Goal: Task Accomplishment & Management: Use online tool/utility

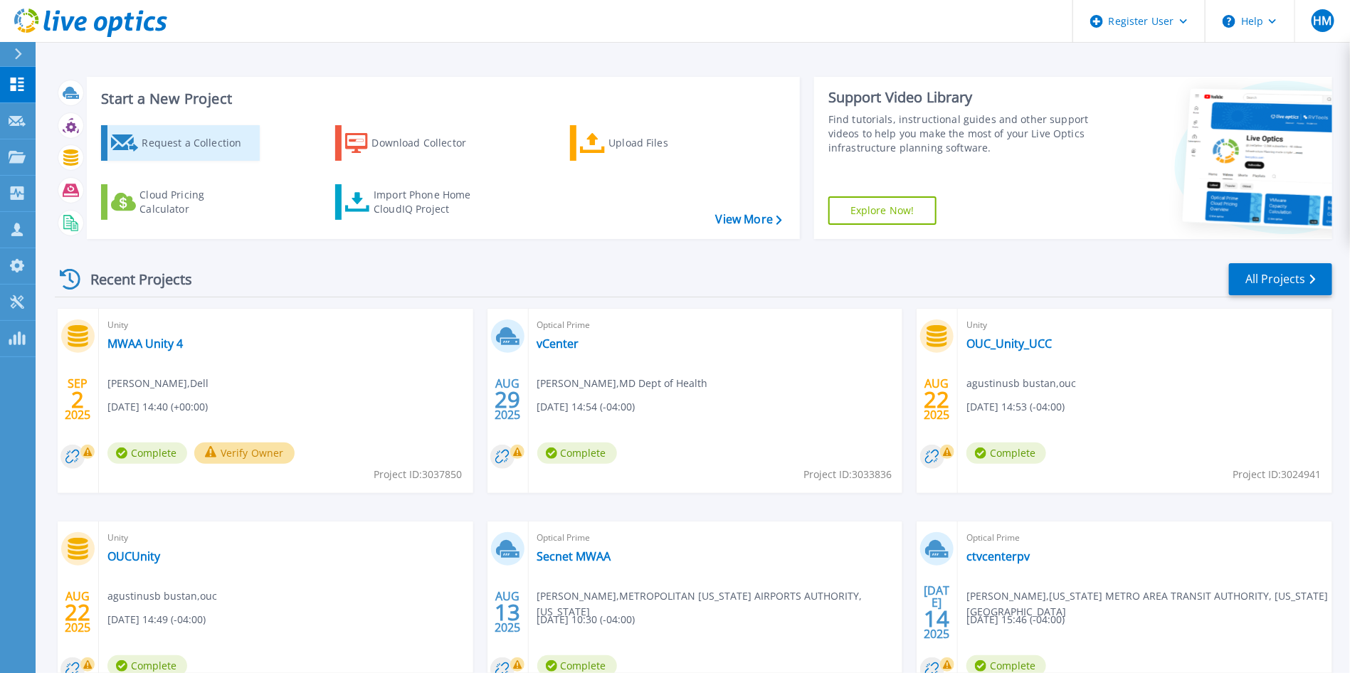
click at [203, 156] on div "Request a Collection" at bounding box center [199, 143] width 114 height 28
click at [596, 160] on link "Upload Files" at bounding box center [649, 143] width 159 height 36
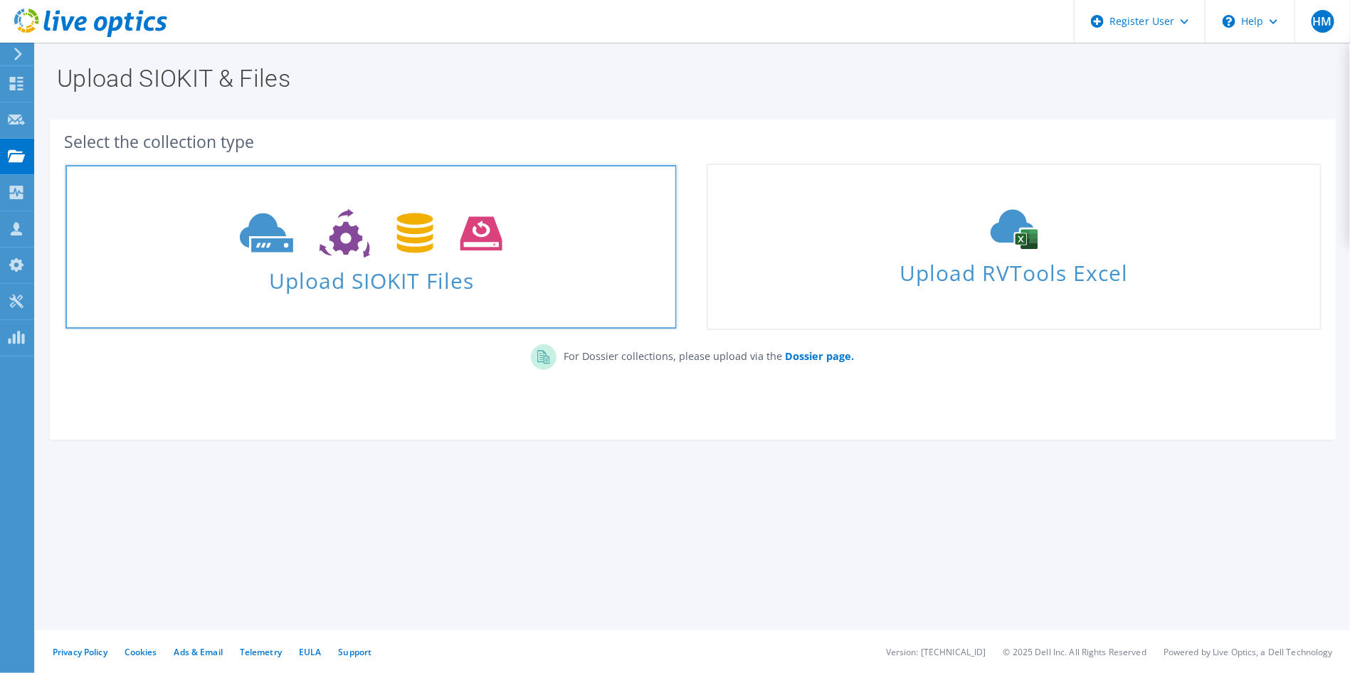
click at [408, 292] on span "Upload SIOKIT Files" at bounding box center [370, 276] width 611 height 31
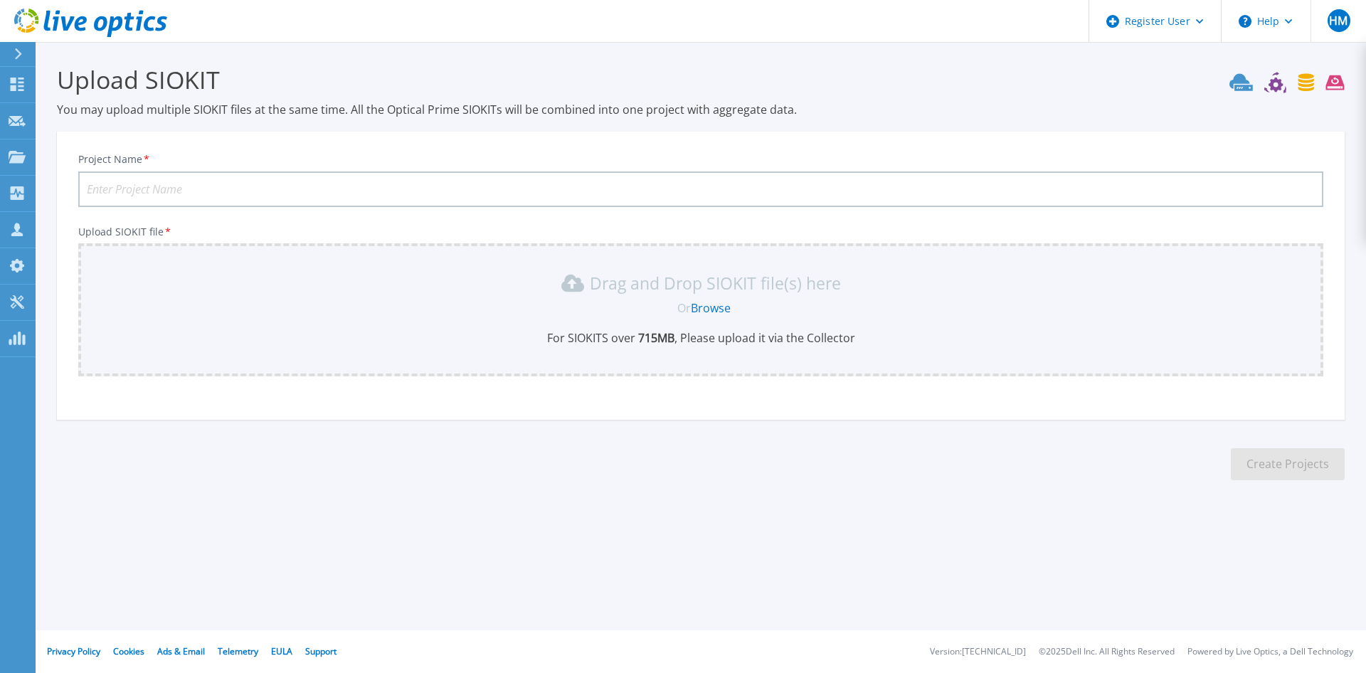
click at [186, 186] on input "Project Name *" at bounding box center [700, 189] width 1245 height 36
type input "MWAA Unity Ashburn"
click at [721, 312] on link "Browse" at bounding box center [711, 308] width 40 height 16
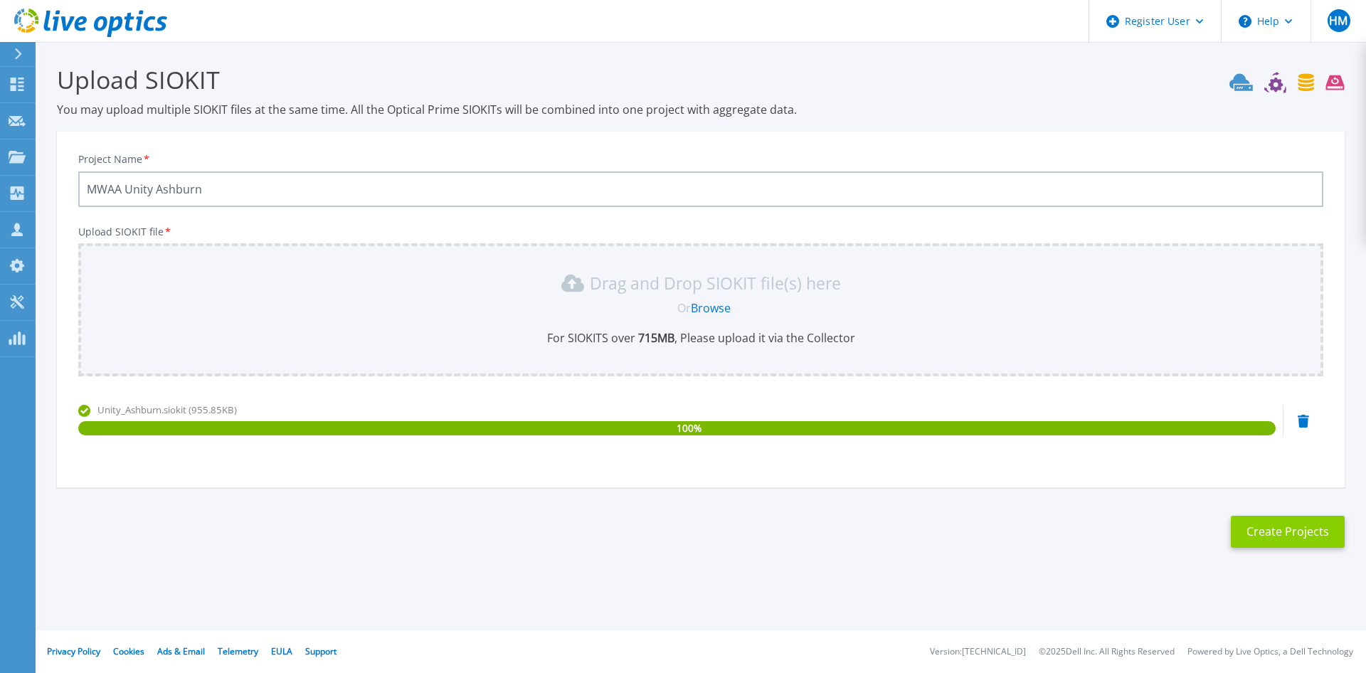
click at [1294, 534] on button "Create Projects" at bounding box center [1288, 532] width 114 height 32
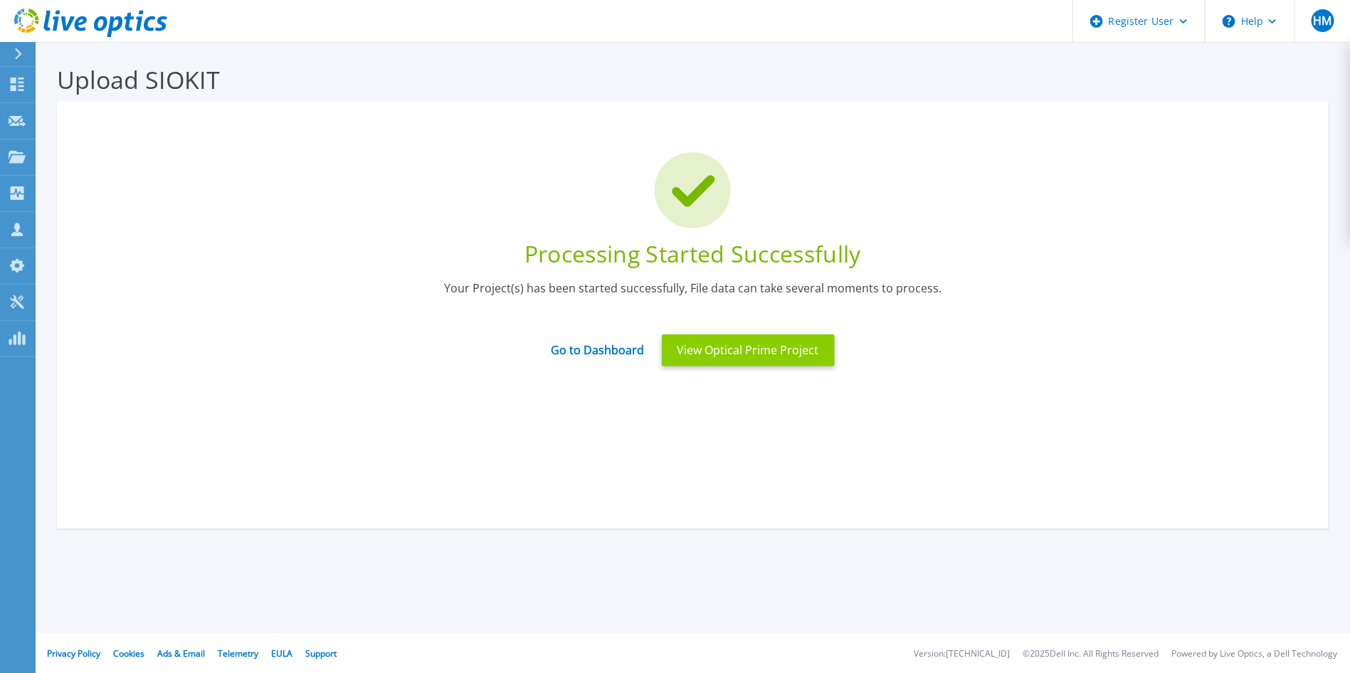
click at [800, 352] on button "View Optical Prime Project" at bounding box center [748, 350] width 173 height 32
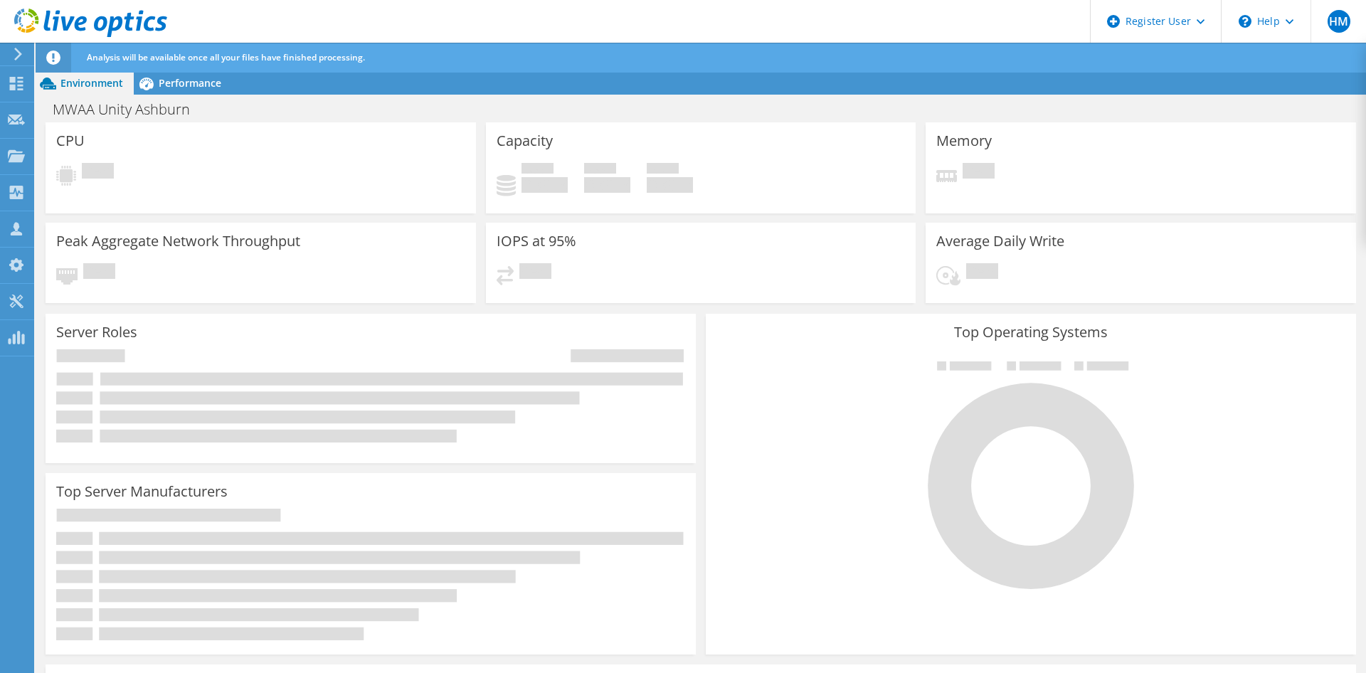
click at [82, 27] on icon at bounding box center [90, 23] width 153 height 29
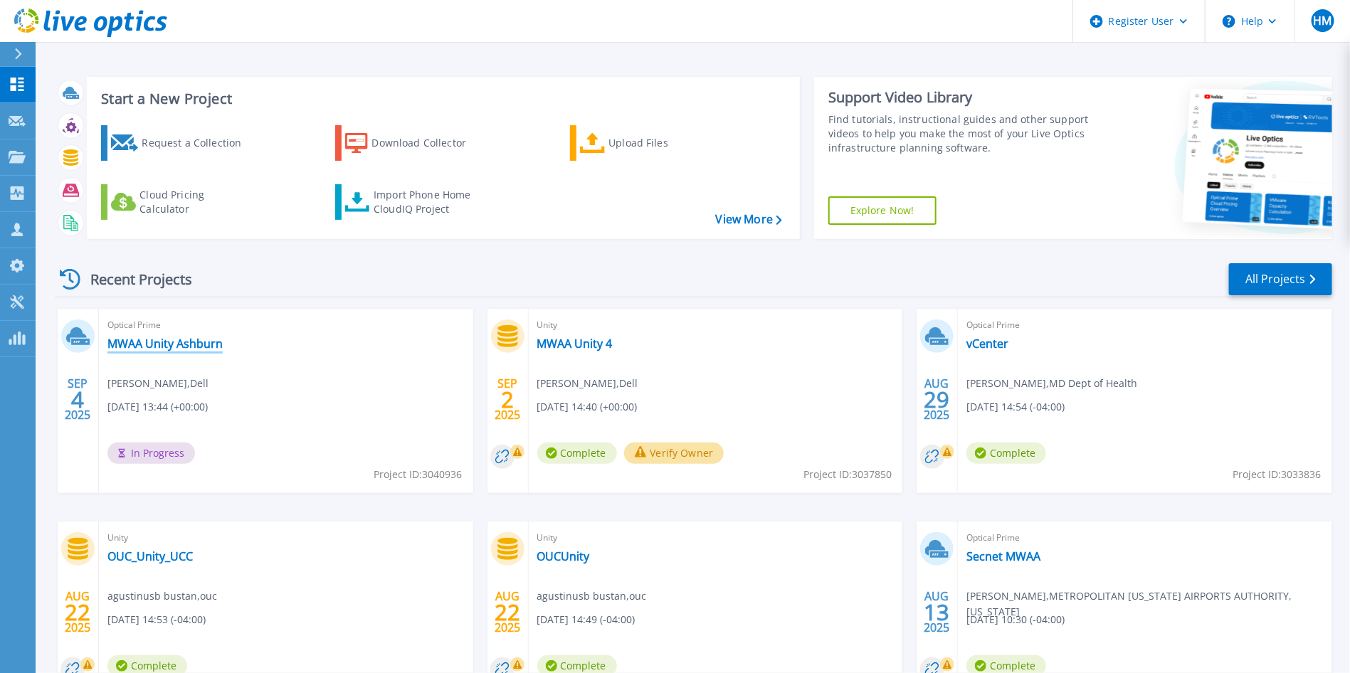
click at [199, 346] on link "MWAA Unity Ashburn" at bounding box center [164, 344] width 115 height 14
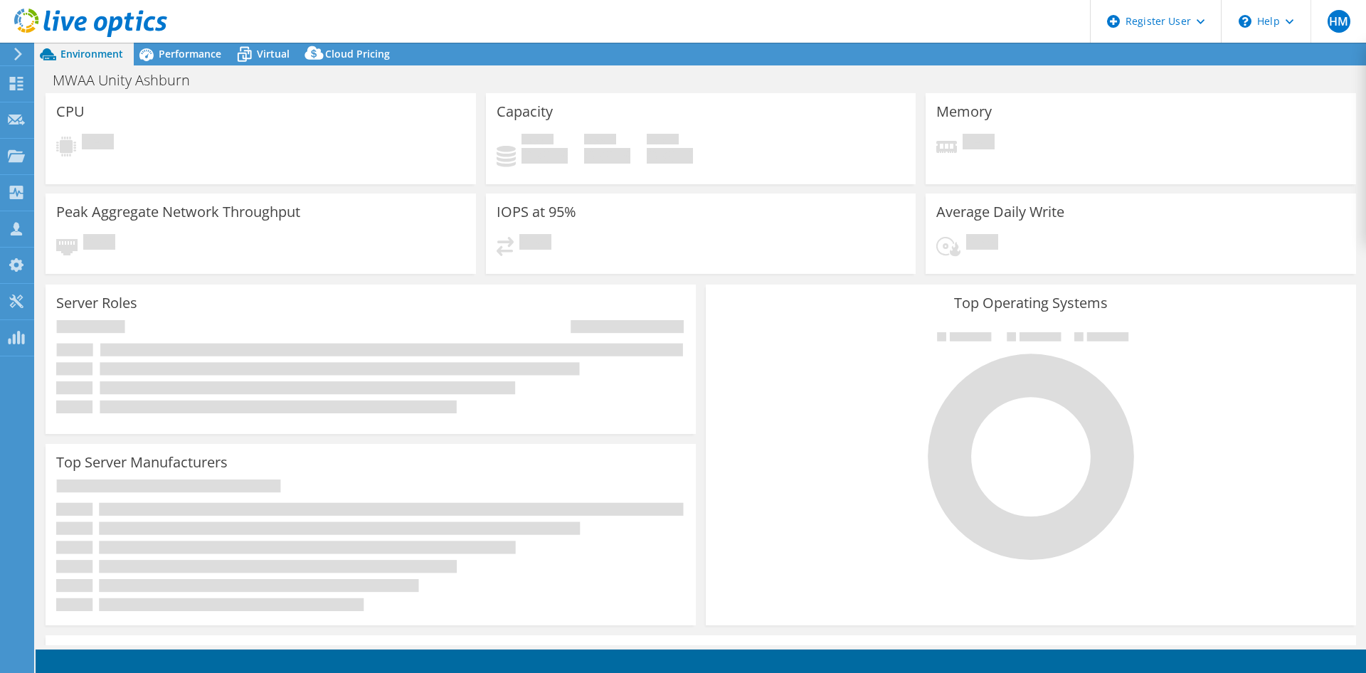
select select "USD"
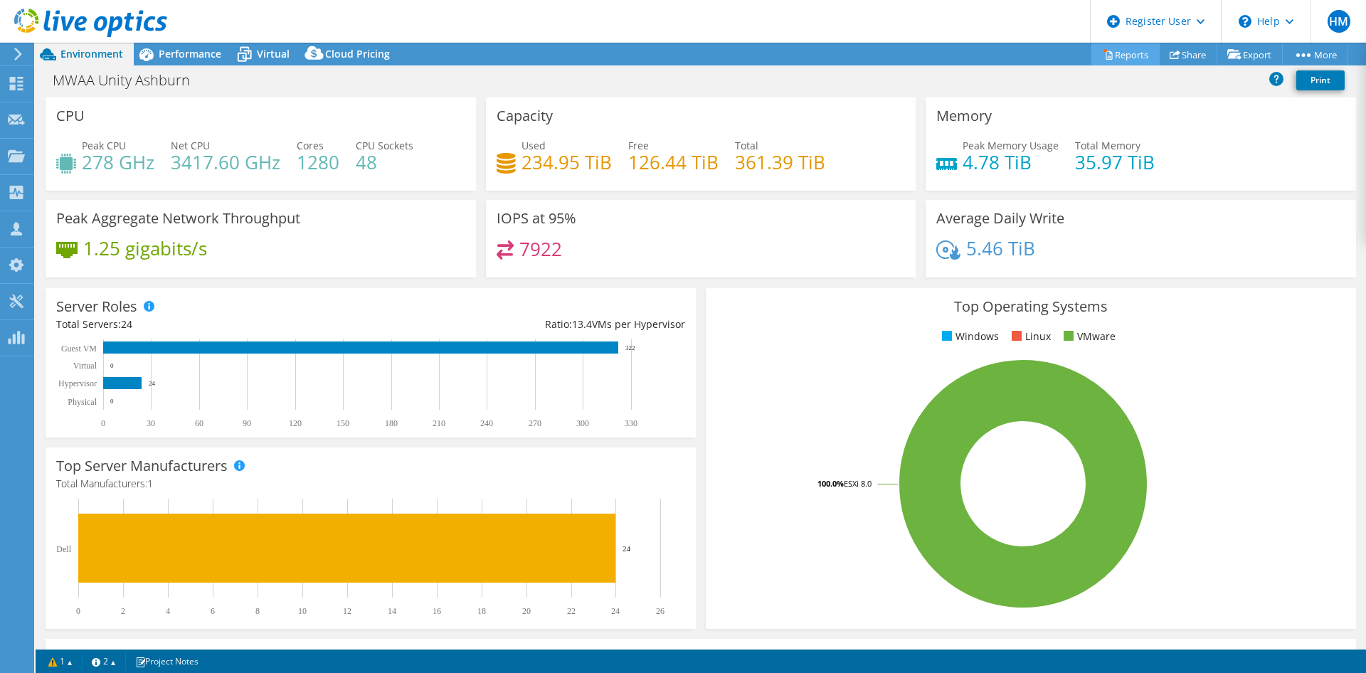
click at [1119, 61] on link "Reports" at bounding box center [1126, 54] width 68 height 22
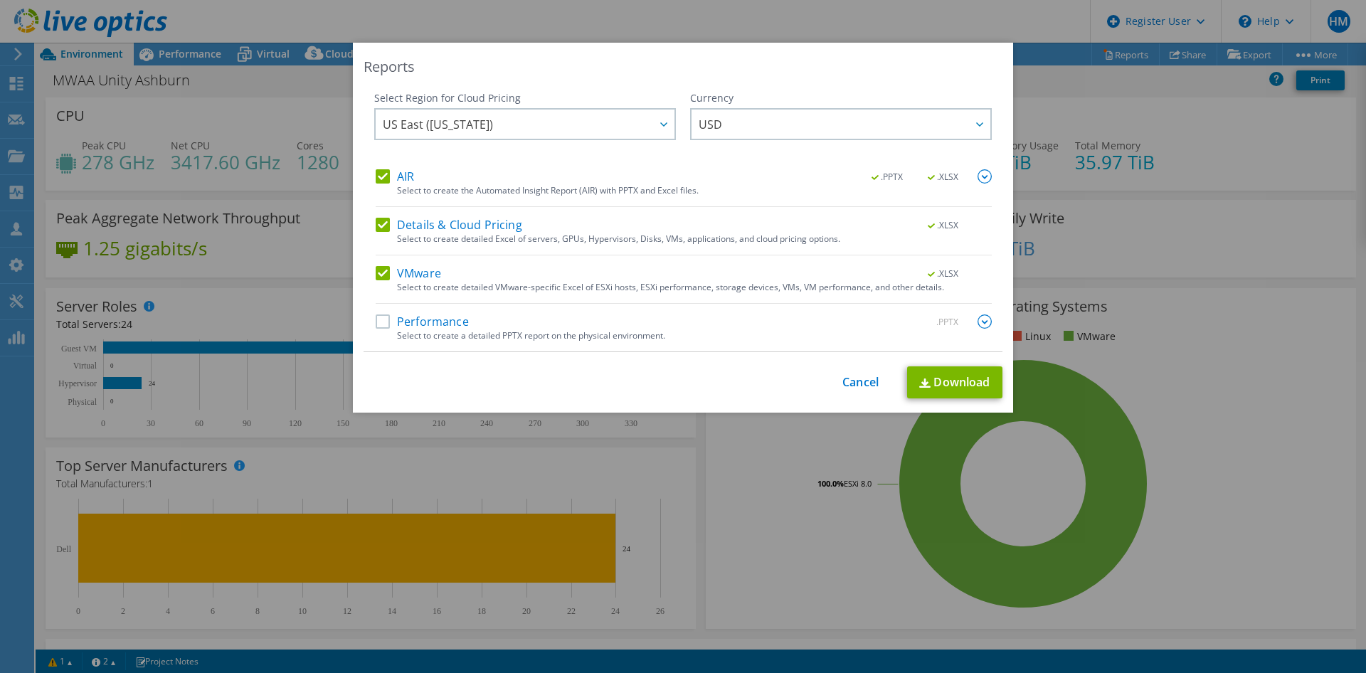
click at [377, 222] on label "Details & Cloud Pricing" at bounding box center [449, 225] width 147 height 14
click at [0, 0] on input "Details & Cloud Pricing" at bounding box center [0, 0] width 0 height 0
click at [376, 262] on div "AIR .PPTX .XLSX Select to create the Automated Insight Report (AIR) with PPTX a…" at bounding box center [684, 260] width 616 height 182
click at [378, 275] on label "VMware" at bounding box center [408, 273] width 65 height 14
click at [0, 0] on input "VMware" at bounding box center [0, 0] width 0 height 0
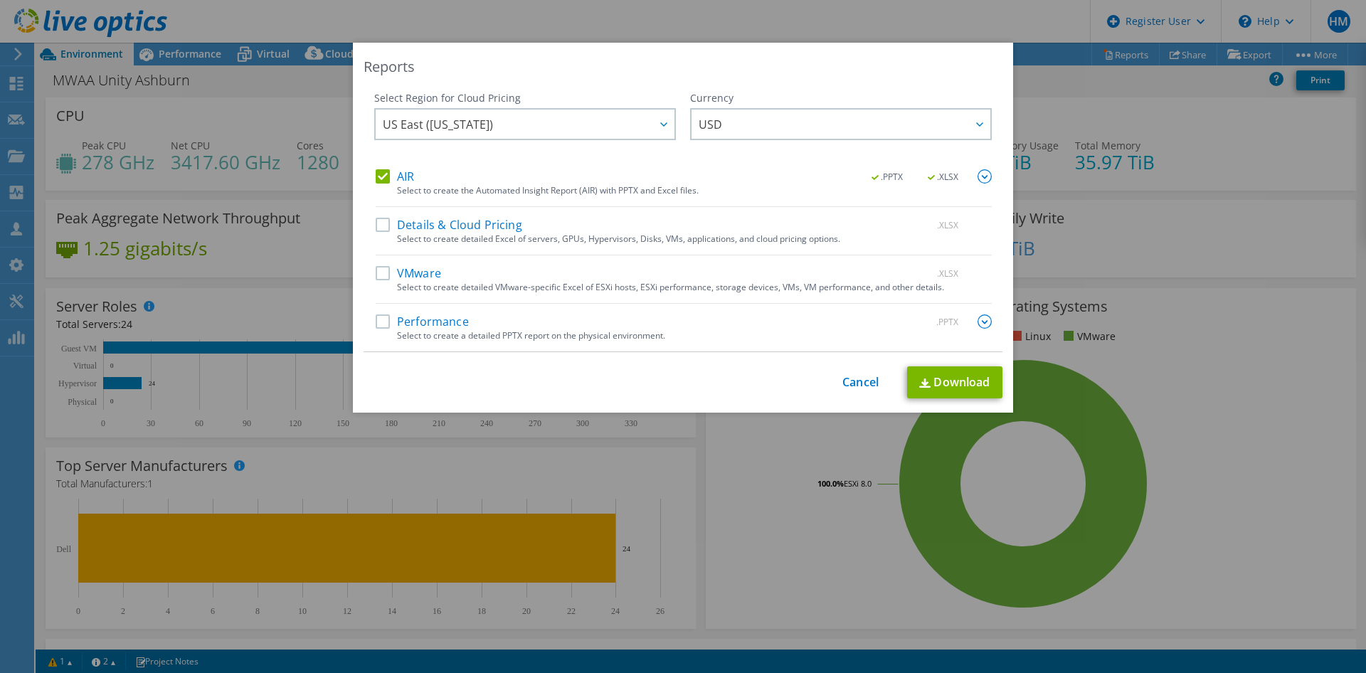
click at [380, 318] on label "Performance" at bounding box center [422, 322] width 93 height 14
click at [0, 0] on input "Performance" at bounding box center [0, 0] width 0 height 0
click at [978, 175] on img at bounding box center [985, 176] width 14 height 14
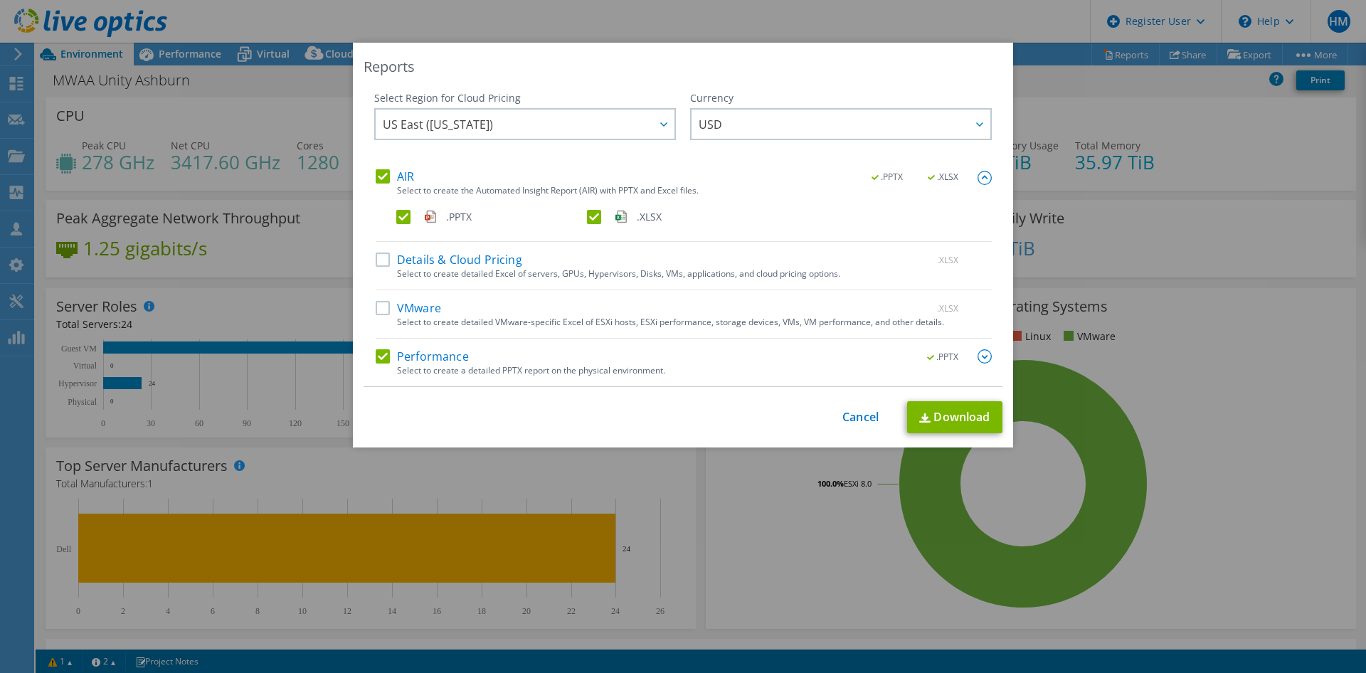
click at [587, 215] on label ".XLSX" at bounding box center [681, 217] width 188 height 14
click at [0, 0] on input ".XLSX" at bounding box center [0, 0] width 0 height 0
click at [956, 412] on link "Download" at bounding box center [954, 417] width 95 height 32
click at [859, 413] on link "Cancel" at bounding box center [860, 418] width 36 height 14
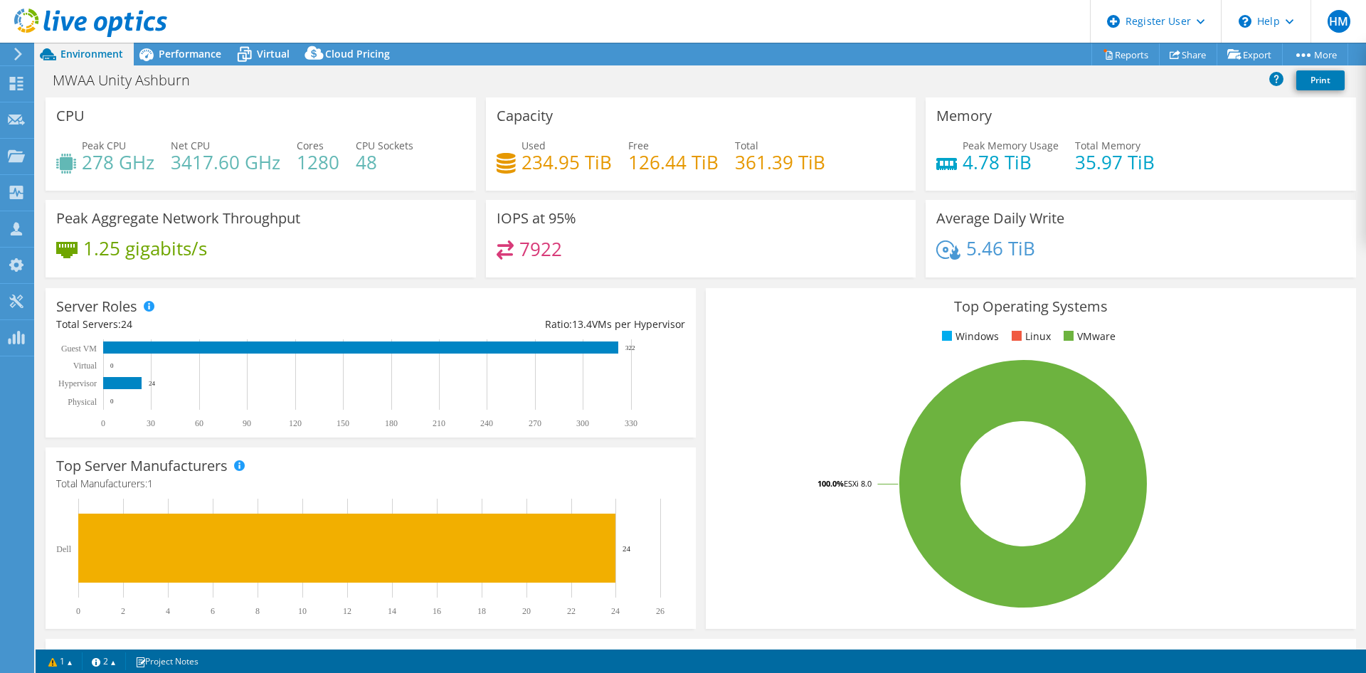
click at [417, 151] on div "Peak CPU 278 GHz Net CPU 3417.60 GHz Cores 1280 CPU Sockets 48" at bounding box center [260, 161] width 409 height 46
click at [90, 22] on icon at bounding box center [90, 23] width 153 height 29
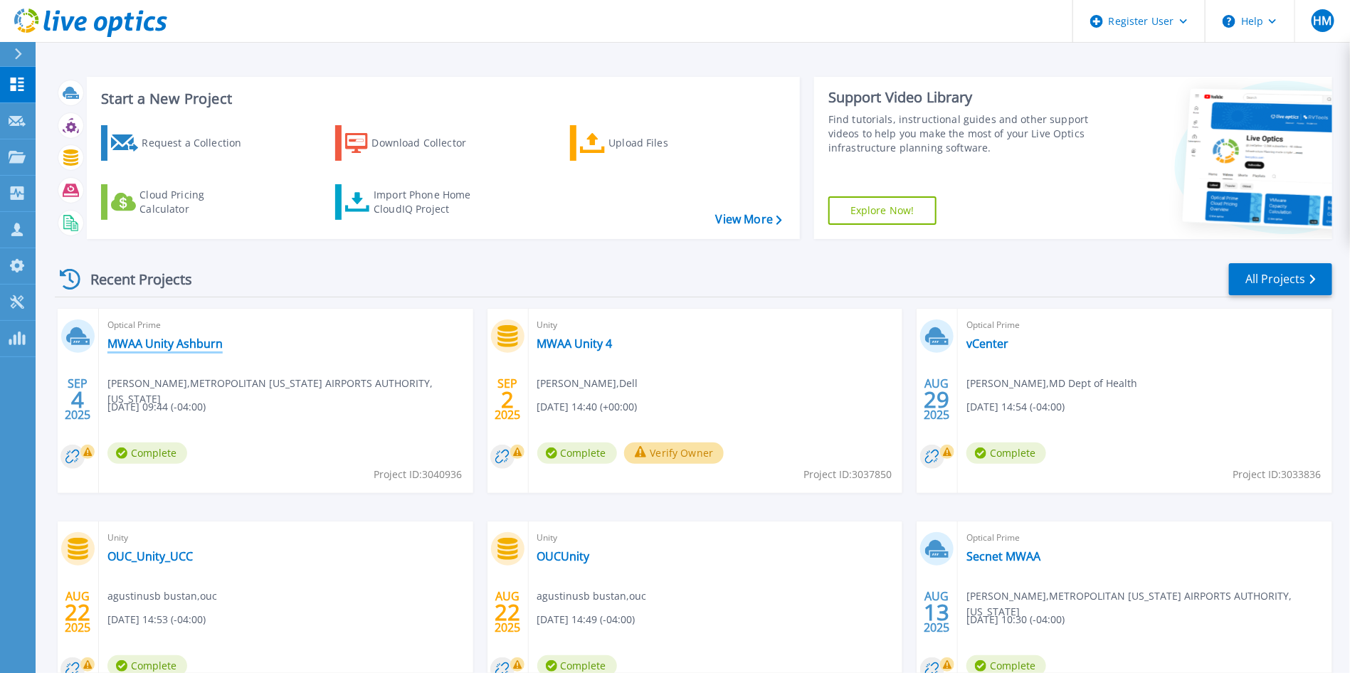
click at [160, 344] on link "MWAA Unity Ashburn" at bounding box center [164, 344] width 115 height 14
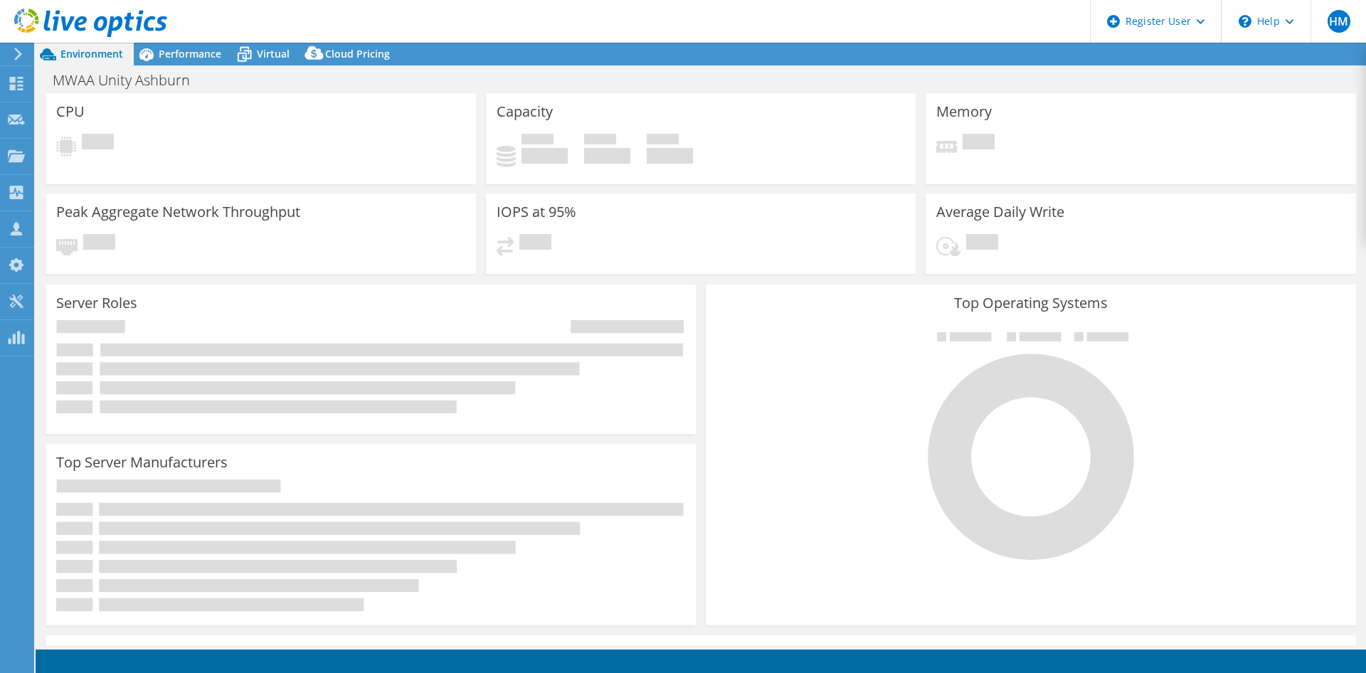
select select "USD"
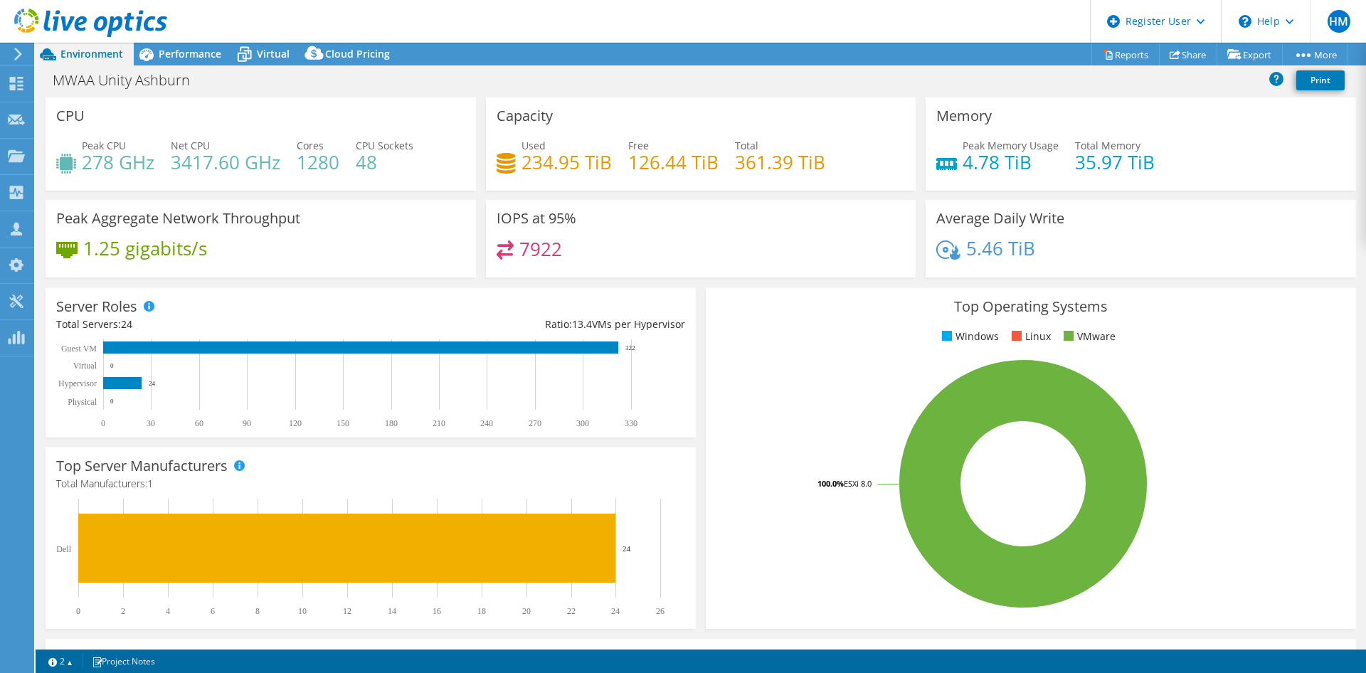
click at [143, 28] on icon at bounding box center [90, 23] width 153 height 29
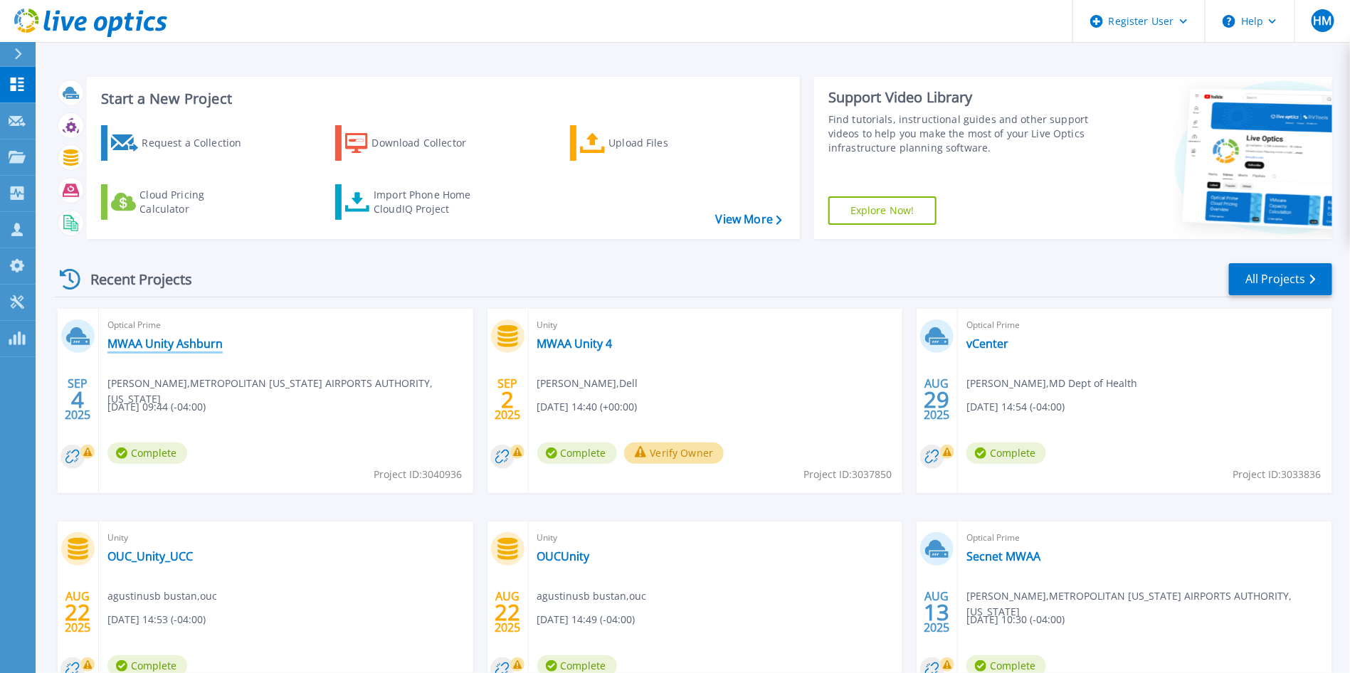
click at [192, 346] on link "MWAA Unity Ashburn" at bounding box center [164, 344] width 115 height 14
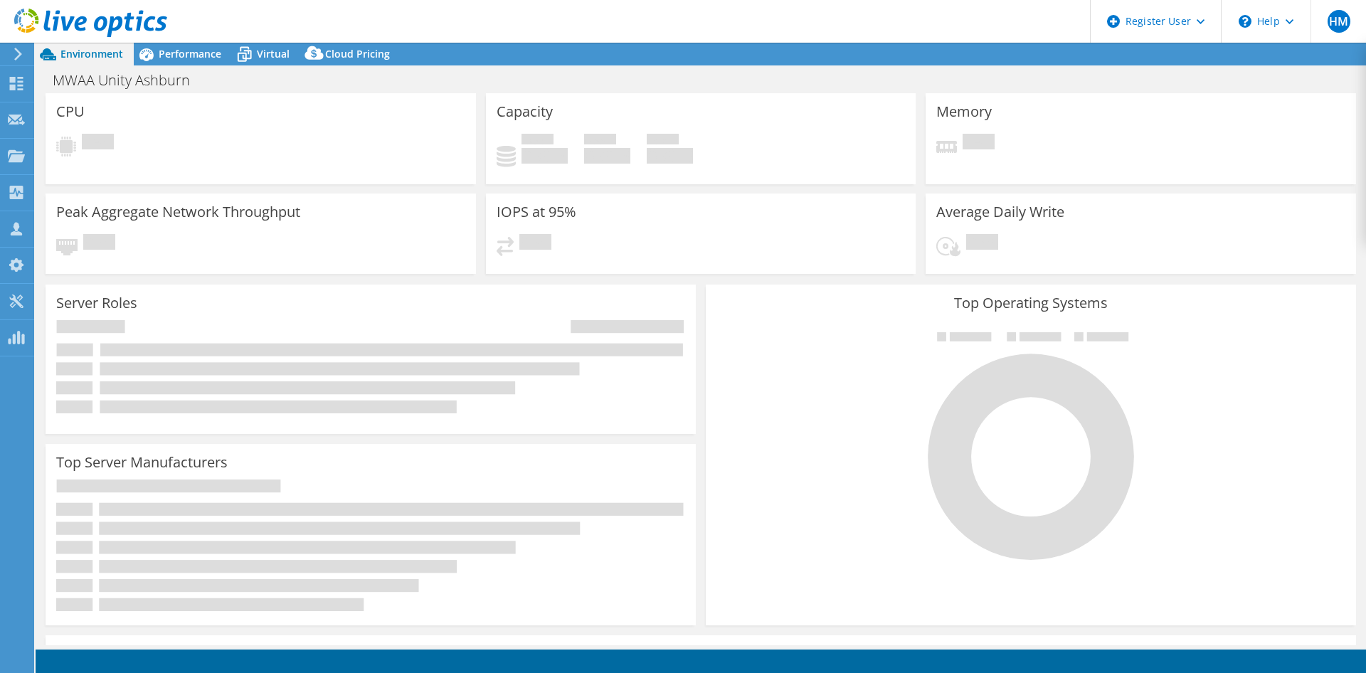
select select "USD"
